Goal: Navigation & Orientation: Find specific page/section

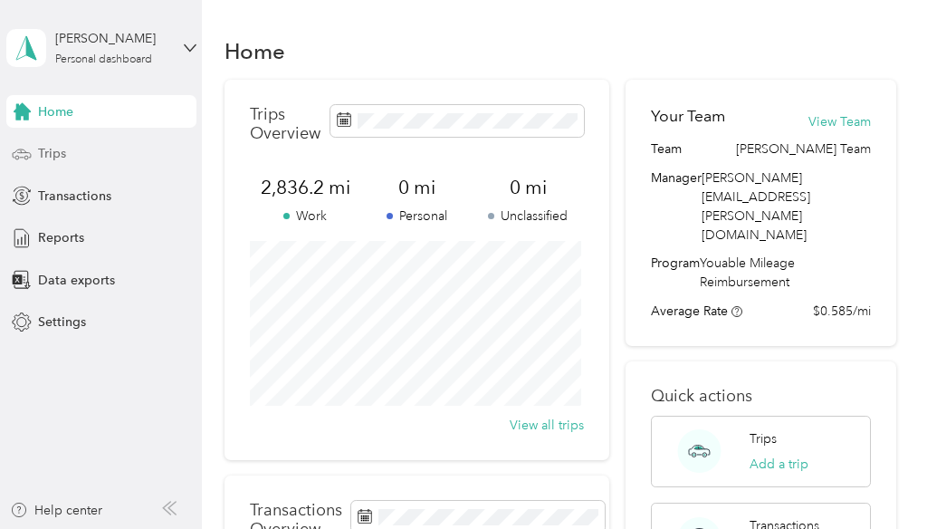
click at [107, 155] on div "Trips" at bounding box center [101, 154] width 190 height 33
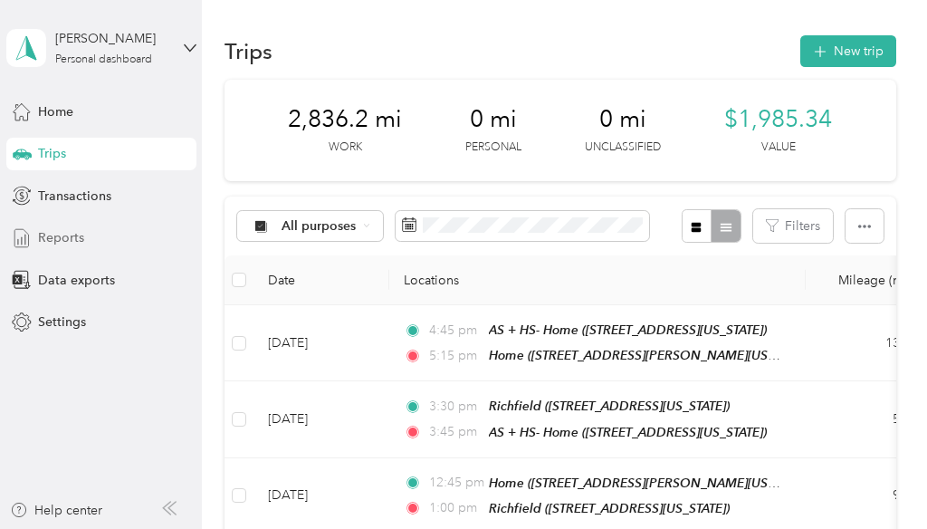
click at [67, 240] on span "Reports" at bounding box center [61, 237] width 46 height 19
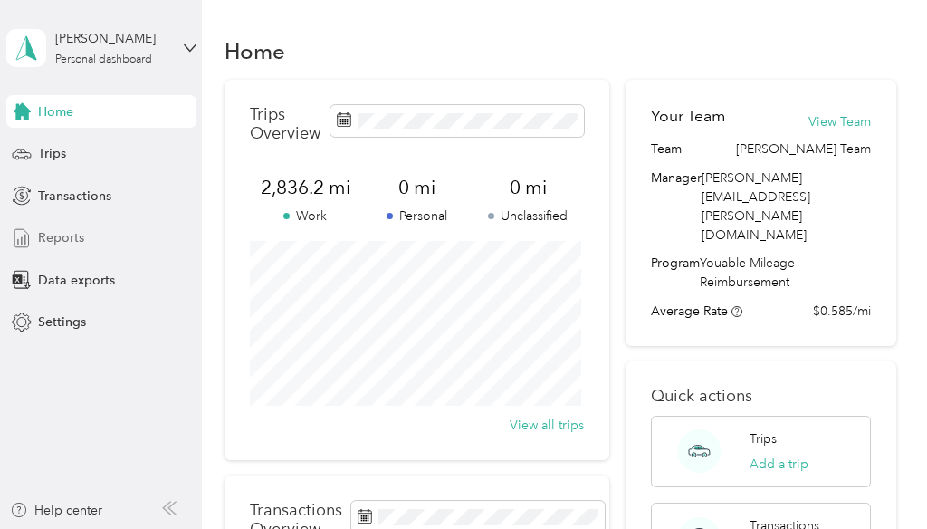
click at [101, 231] on div "Reports" at bounding box center [101, 238] width 190 height 33
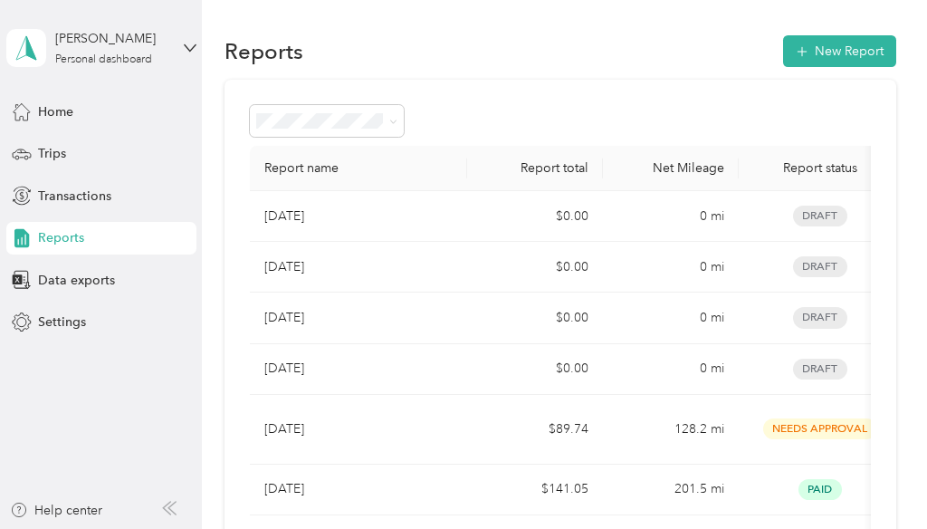
click at [62, 170] on div "Home Trips Transactions Reports Data exports Settings" at bounding box center [101, 217] width 190 height 244
click at [53, 157] on span "Trips" at bounding box center [52, 153] width 28 height 19
